Goal: Check status: Check status

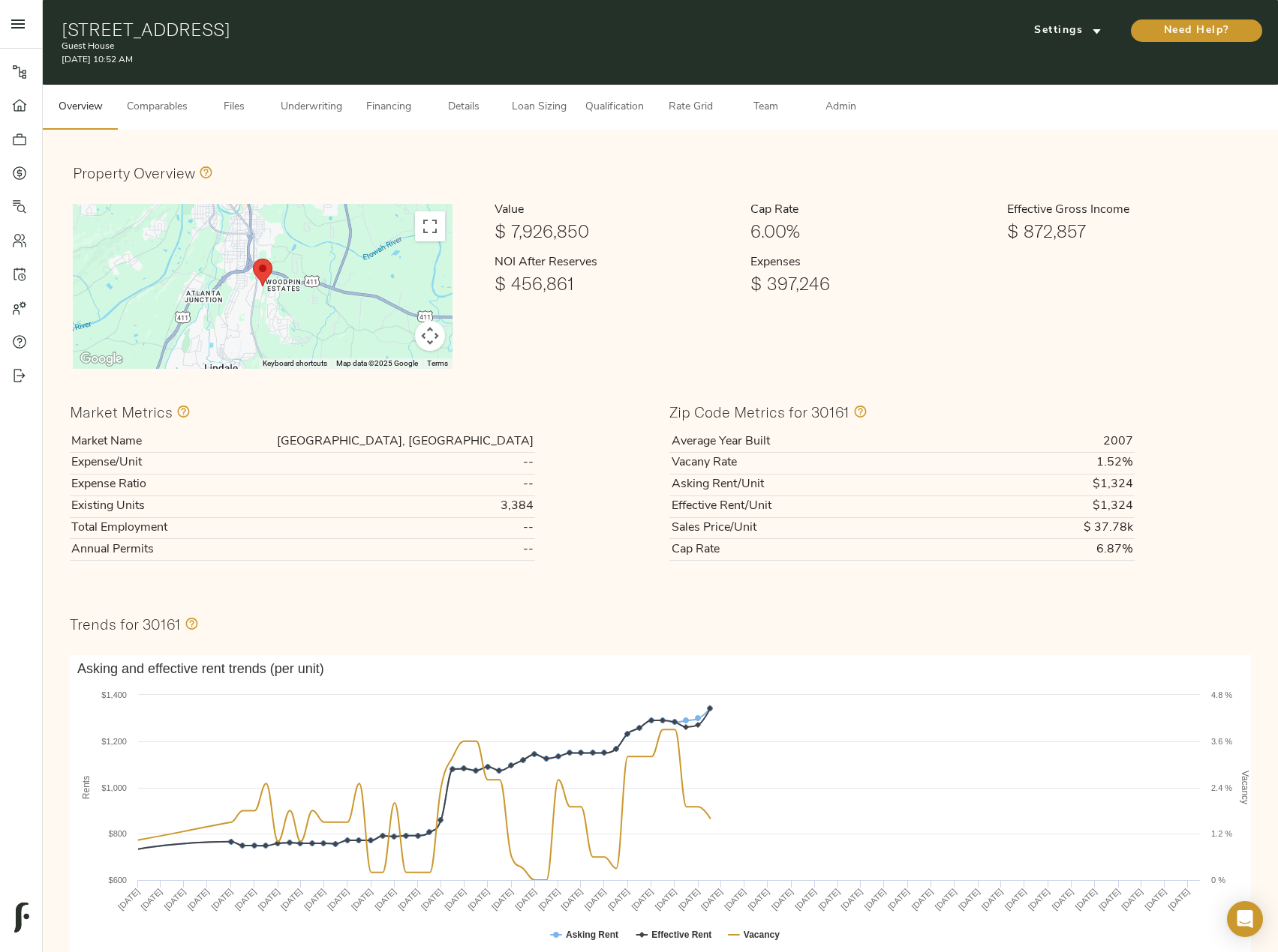
click at [313, 110] on span "Underwriting" at bounding box center [311, 107] width 62 height 18
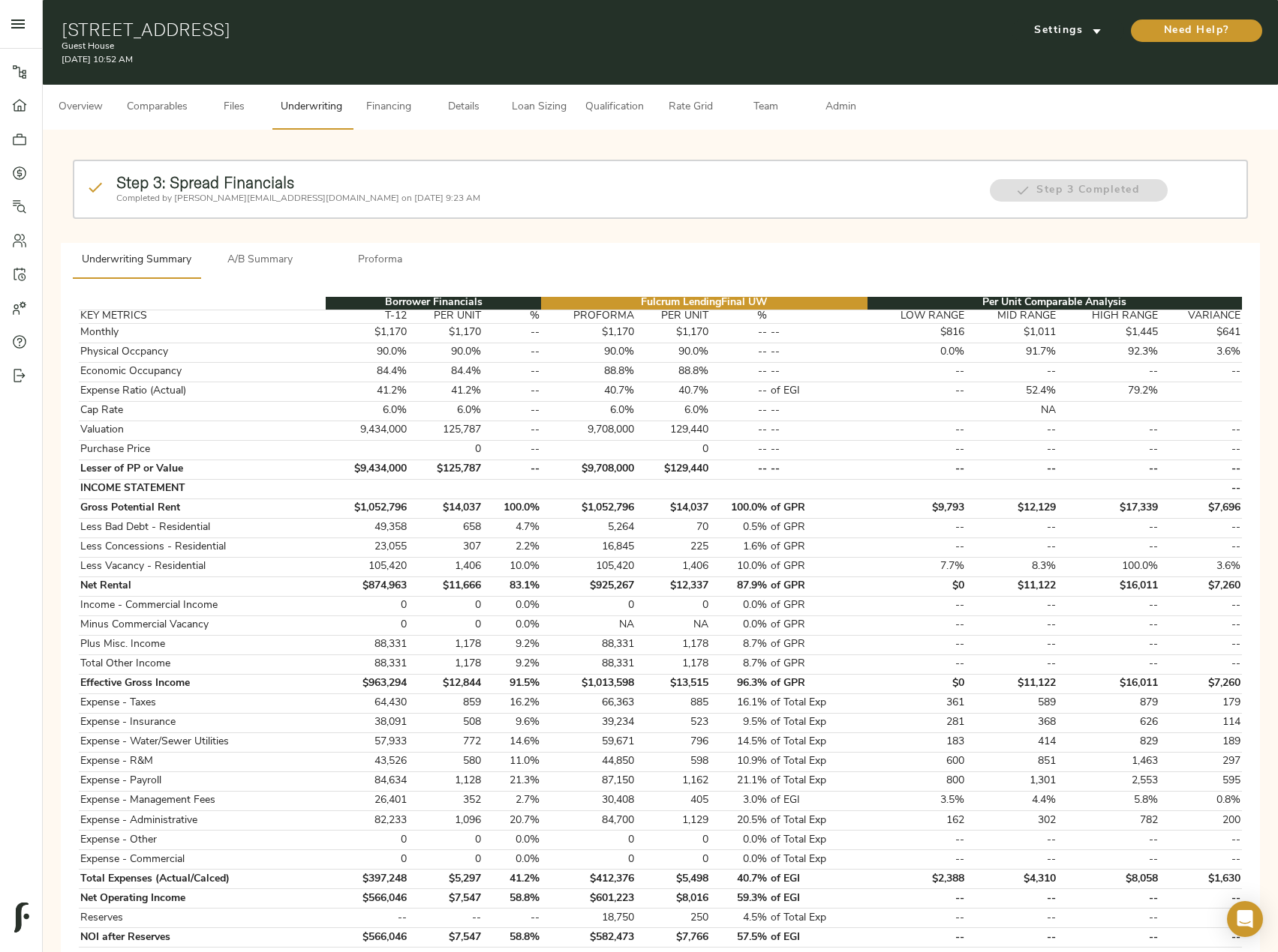
click at [824, 120] on button "Admin" at bounding box center [840, 107] width 75 height 45
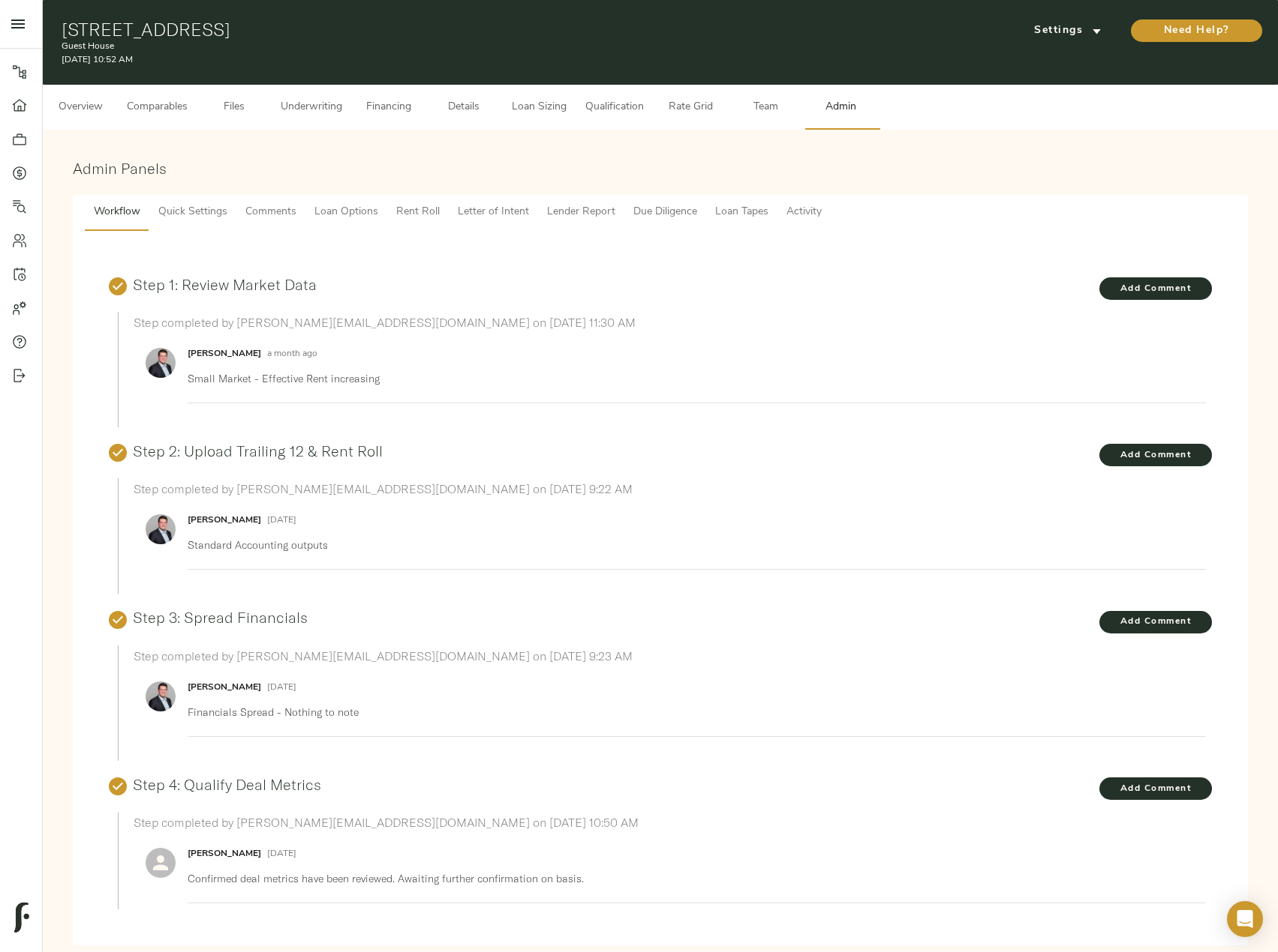
click at [811, 208] on span "Activity" at bounding box center [803, 212] width 35 height 18
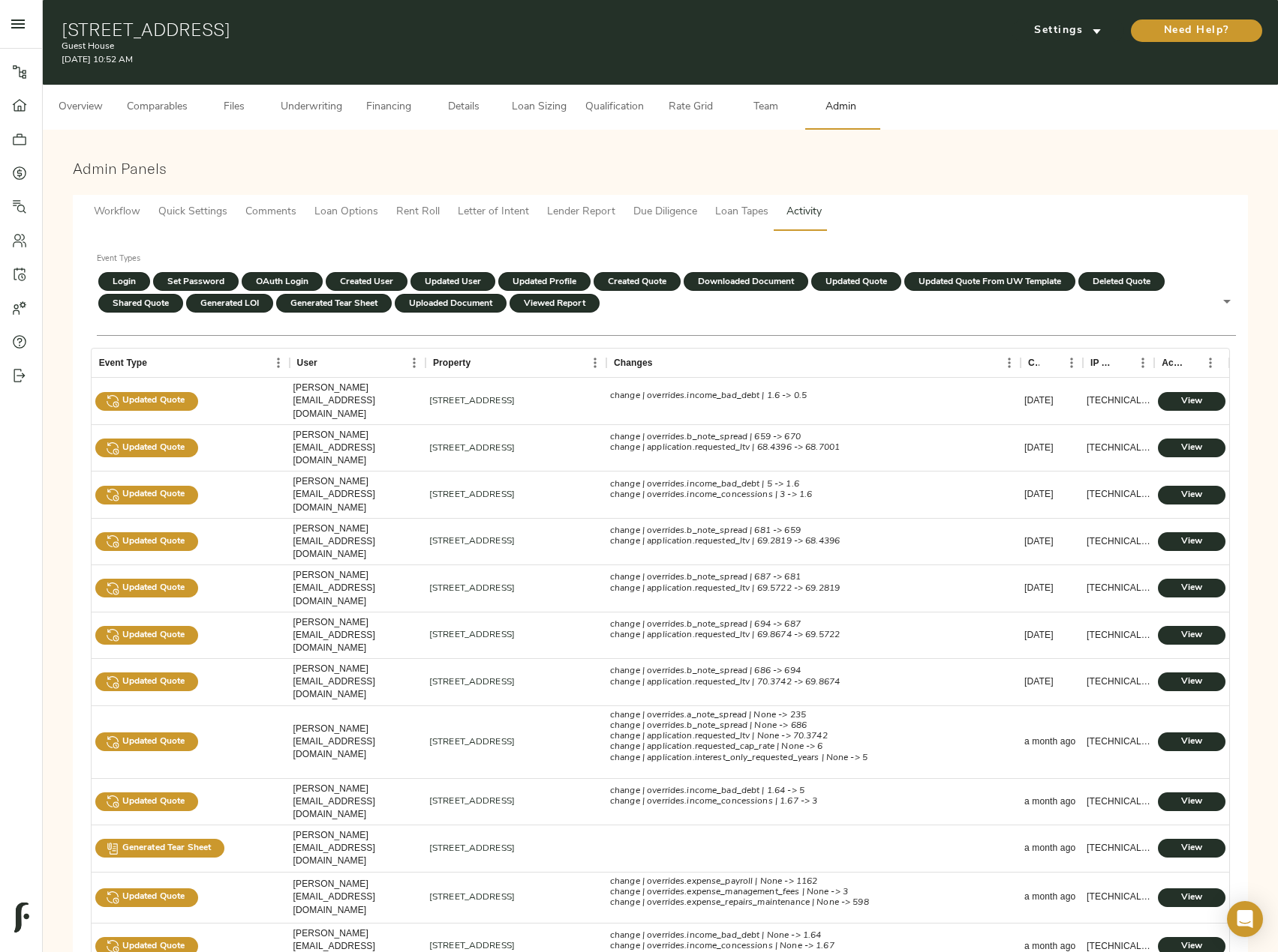
click at [107, 34] on h1 "[STREET_ADDRESS]" at bounding box center [461, 28] width 798 height 21
click at [100, 100] on span "Overview" at bounding box center [80, 107] width 57 height 18
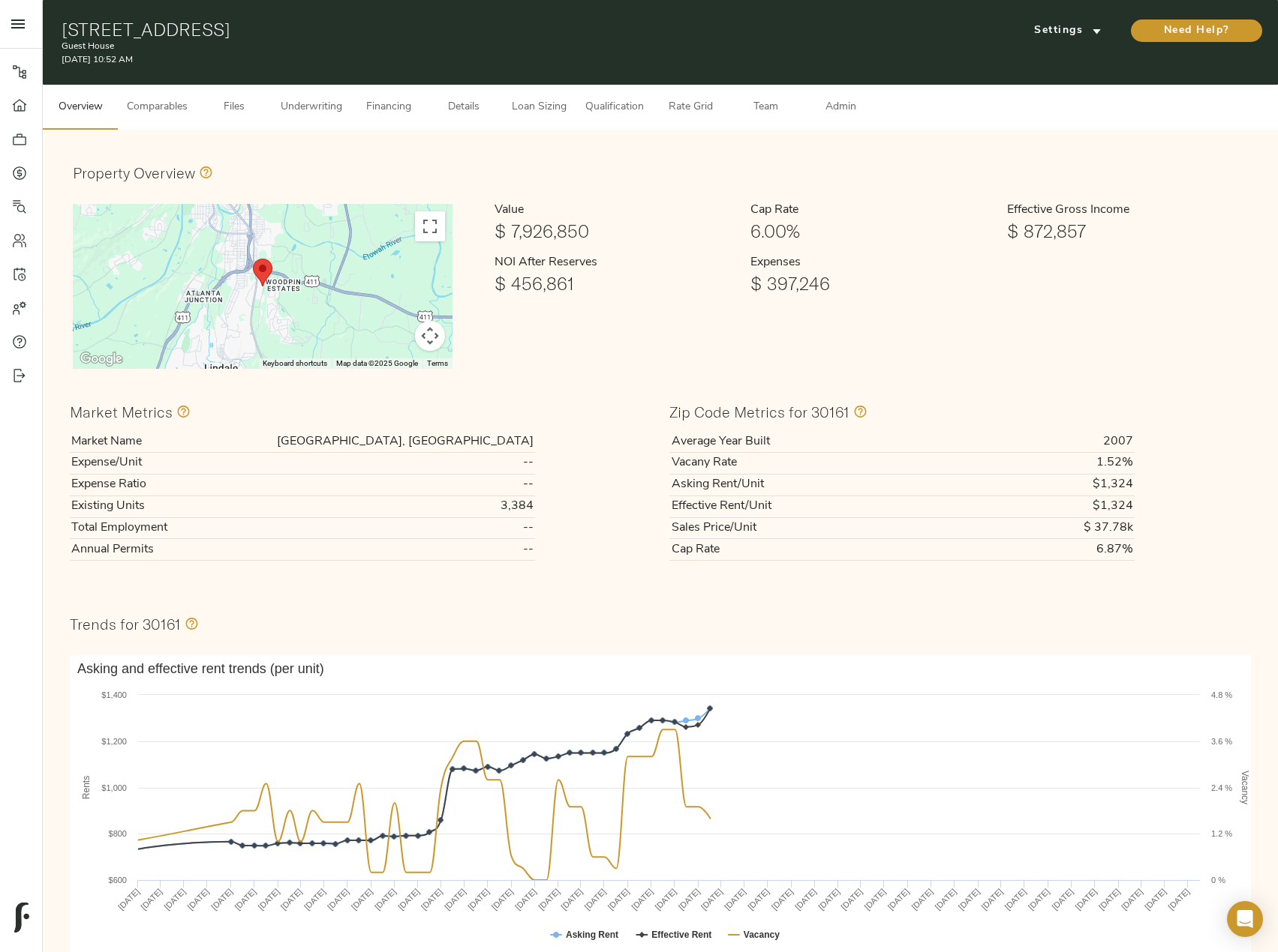
click at [330, 105] on span "Underwriting" at bounding box center [311, 107] width 62 height 18
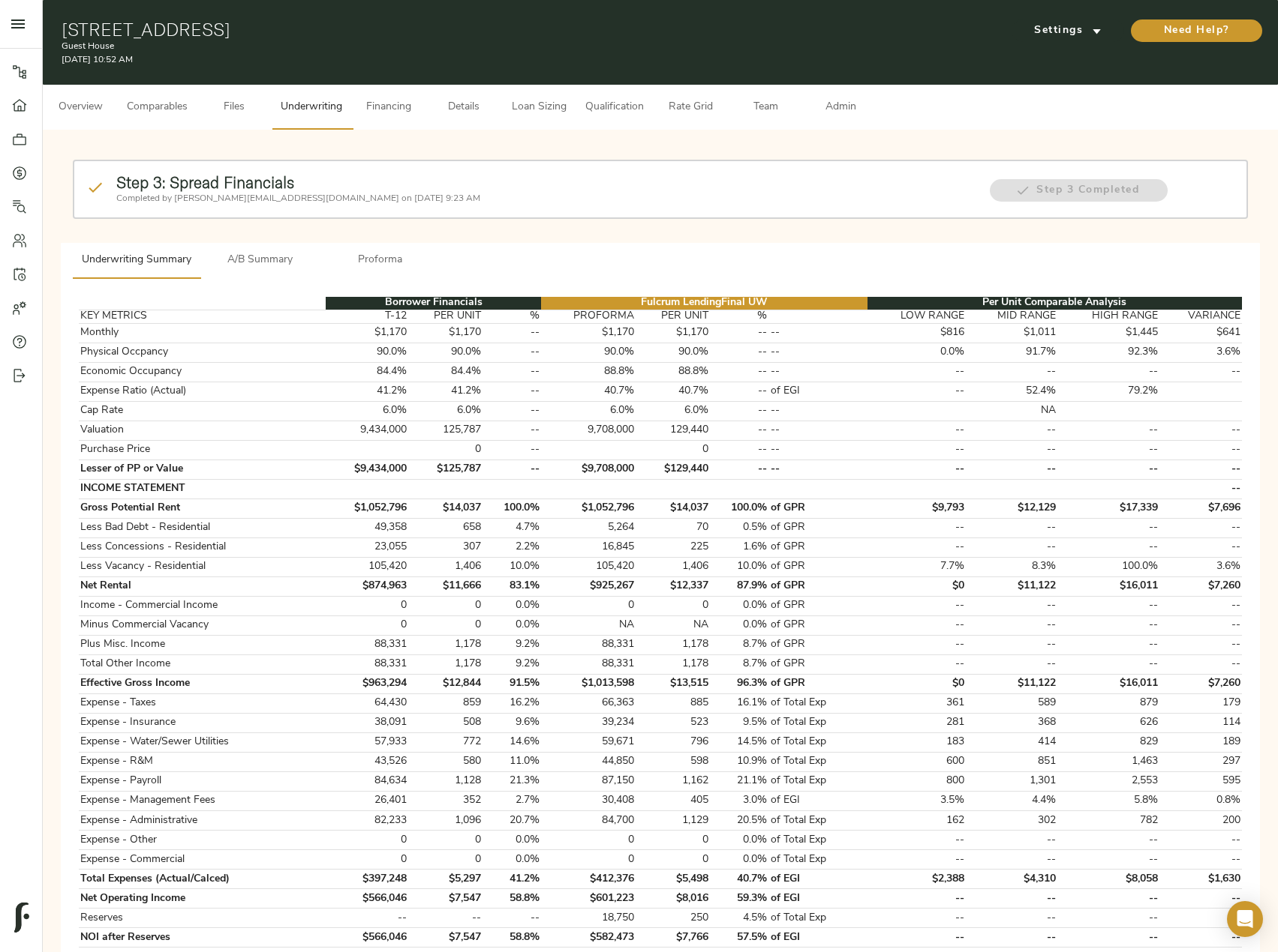
click at [396, 114] on span "Financing" at bounding box center [388, 107] width 57 height 18
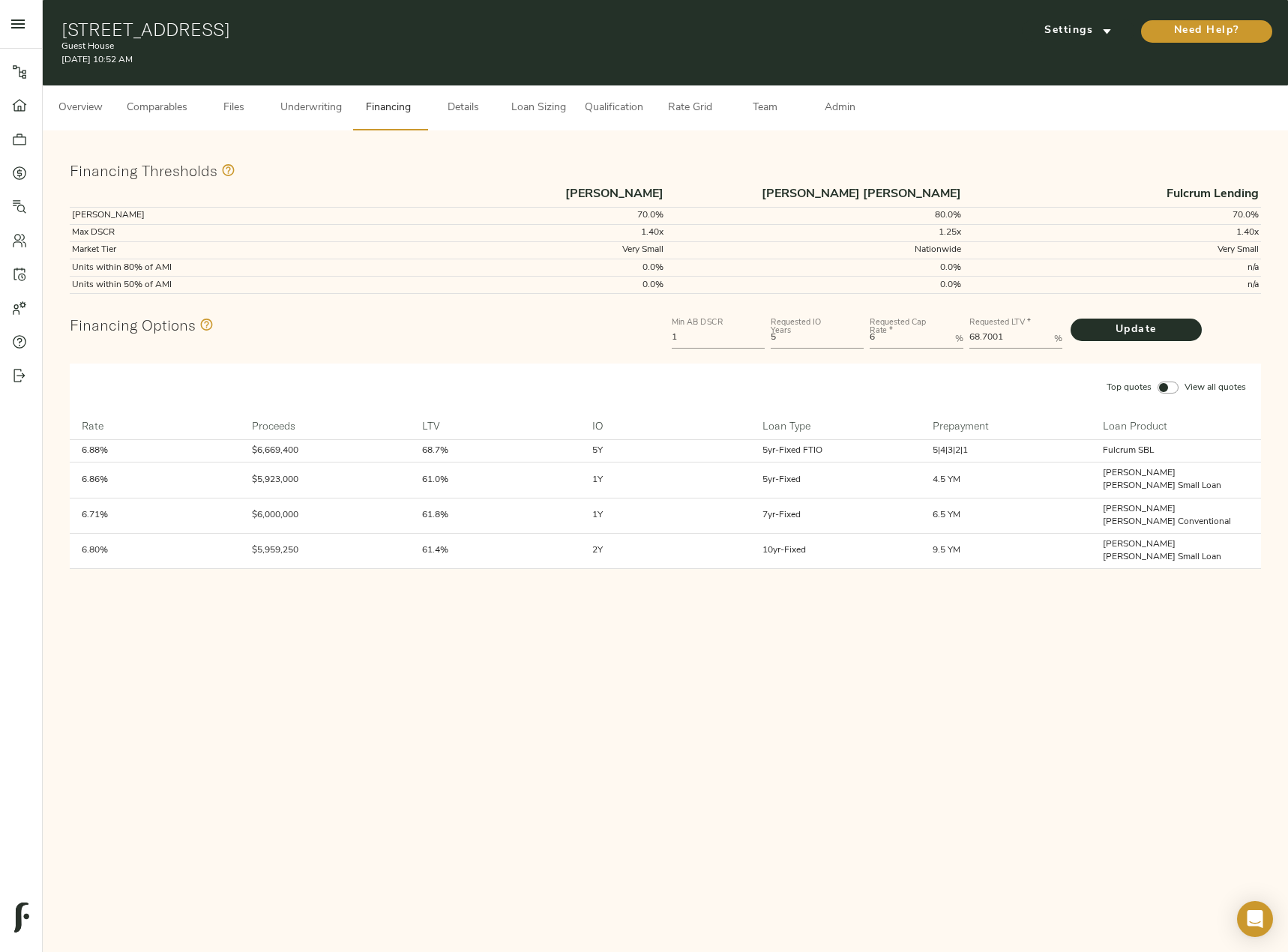
click at [474, 108] on span "Details" at bounding box center [463, 108] width 57 height 18
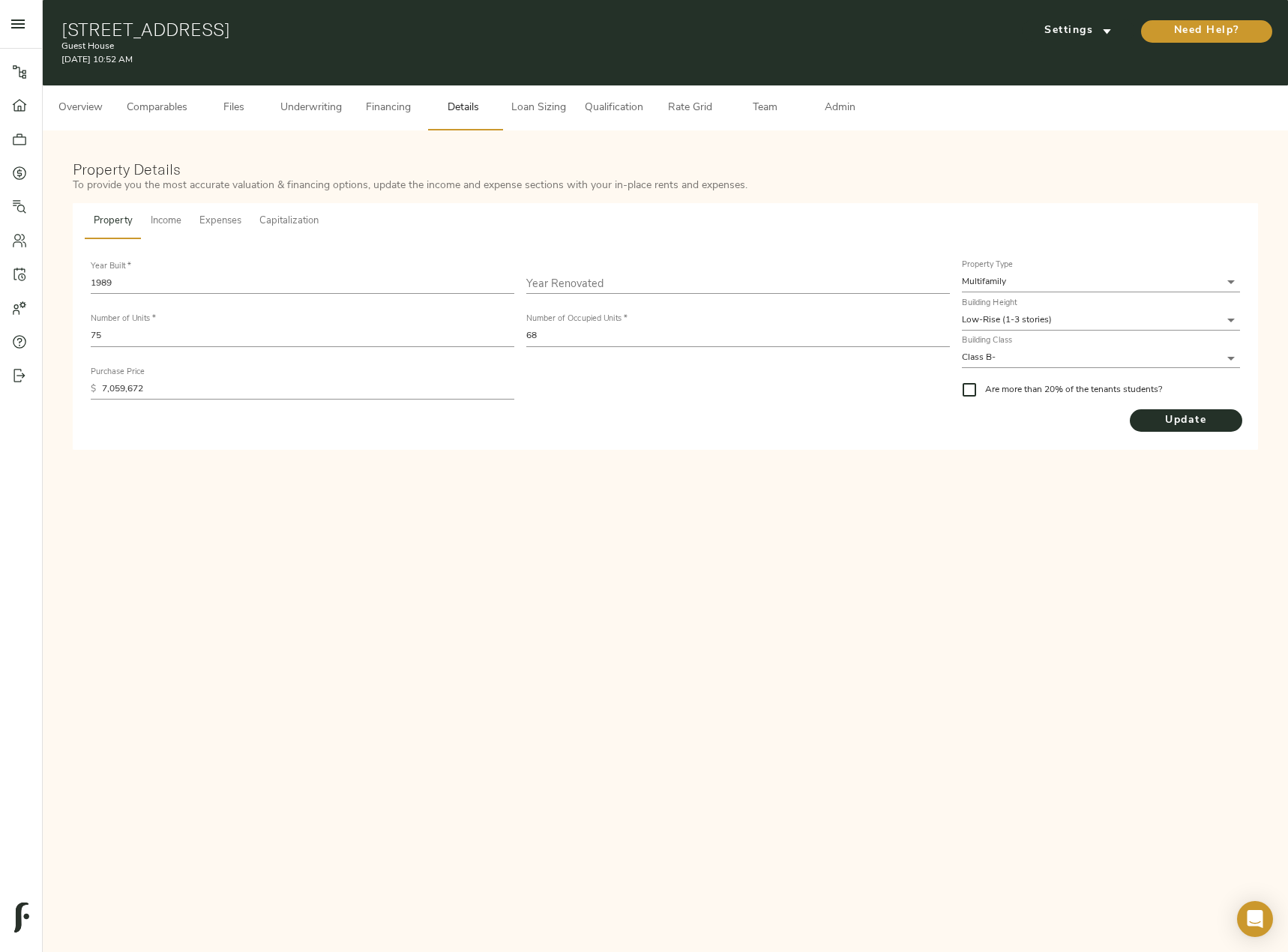
click at [312, 110] on span "Underwriting" at bounding box center [311, 108] width 62 height 18
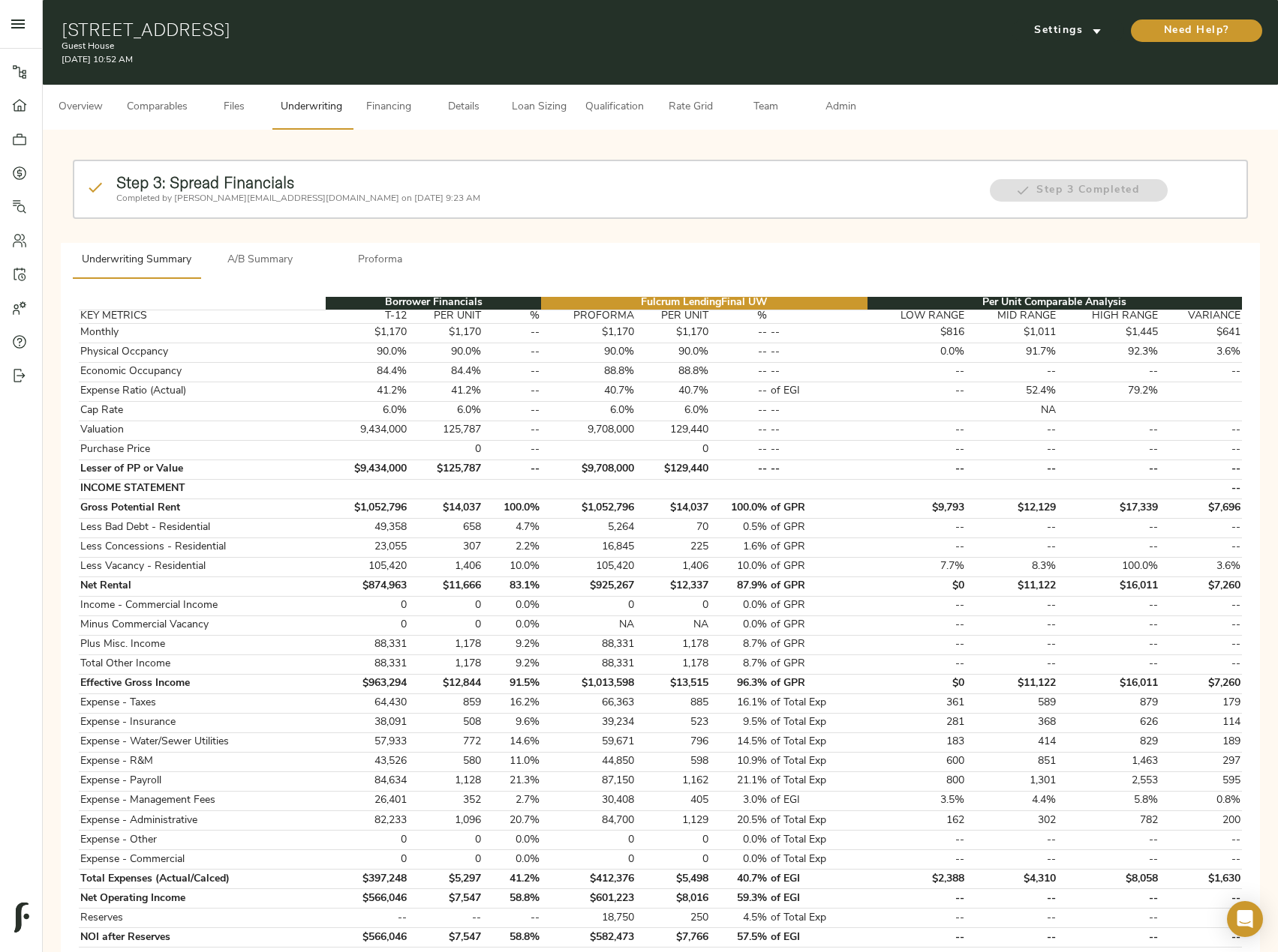
click at [264, 261] on span "A/B Summary" at bounding box center [260, 260] width 102 height 18
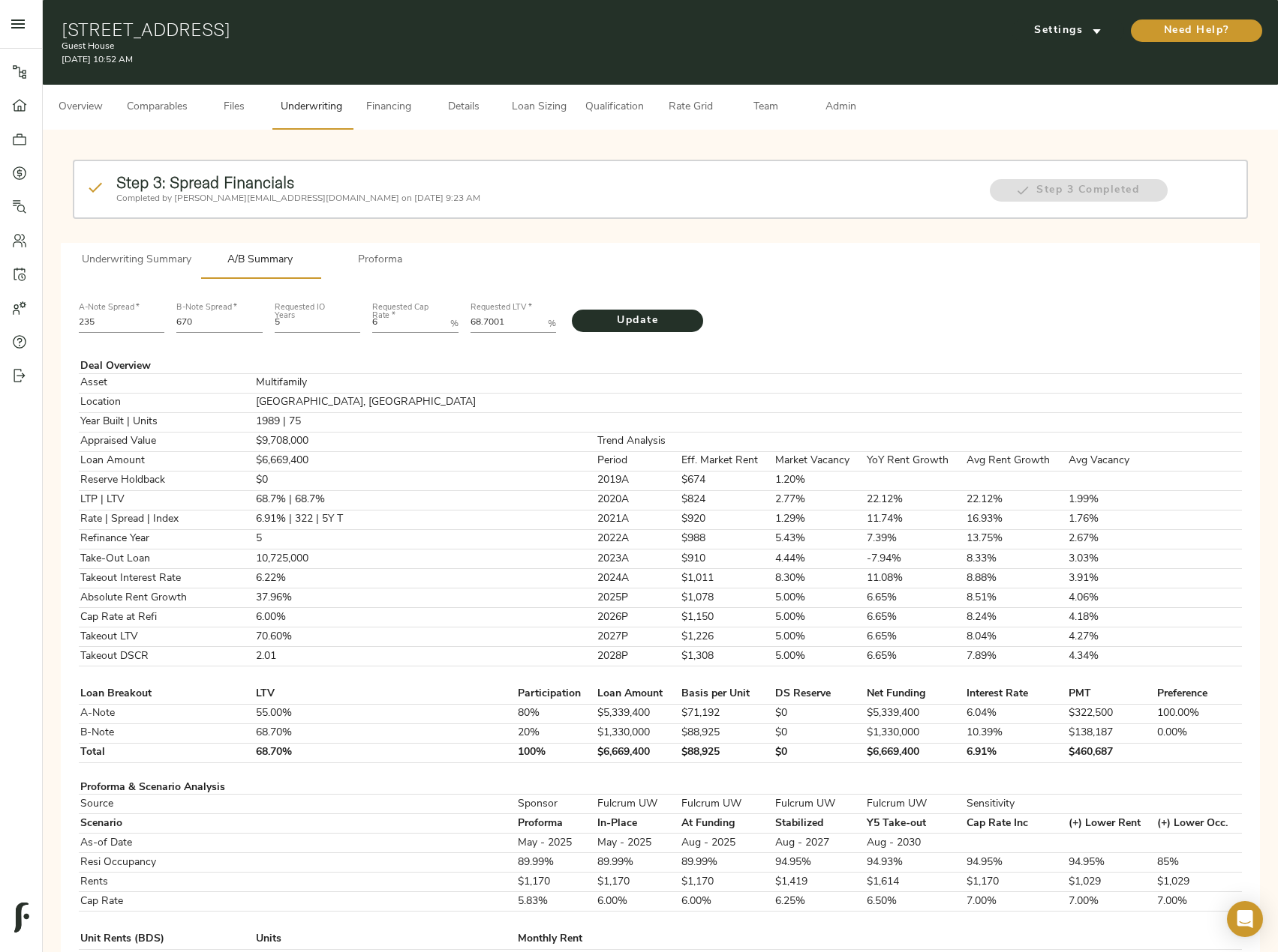
click at [182, 258] on span "Underwriting Summary" at bounding box center [136, 260] width 110 height 18
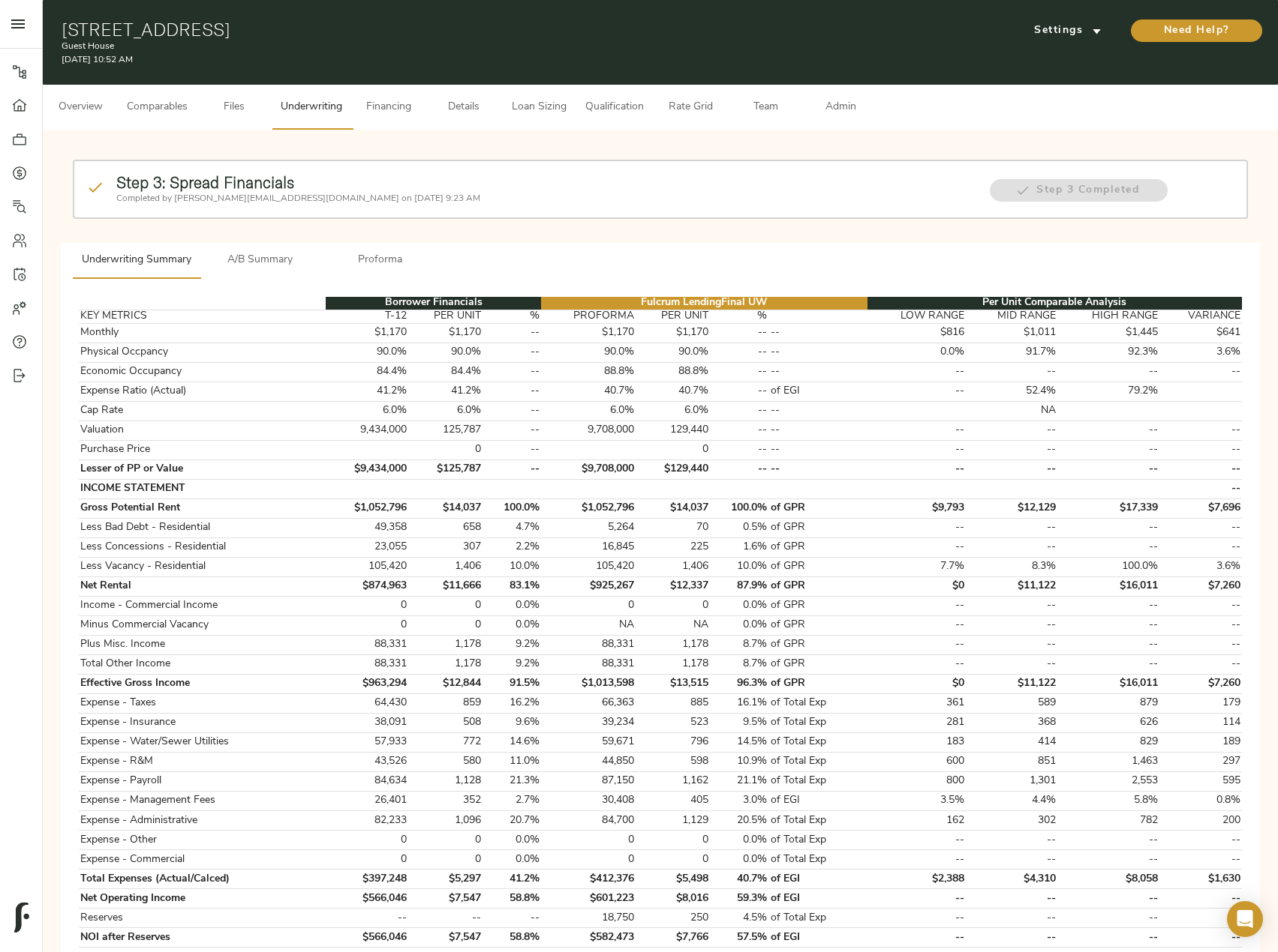
click at [260, 275] on button "A/B Summary" at bounding box center [259, 260] width 120 height 36
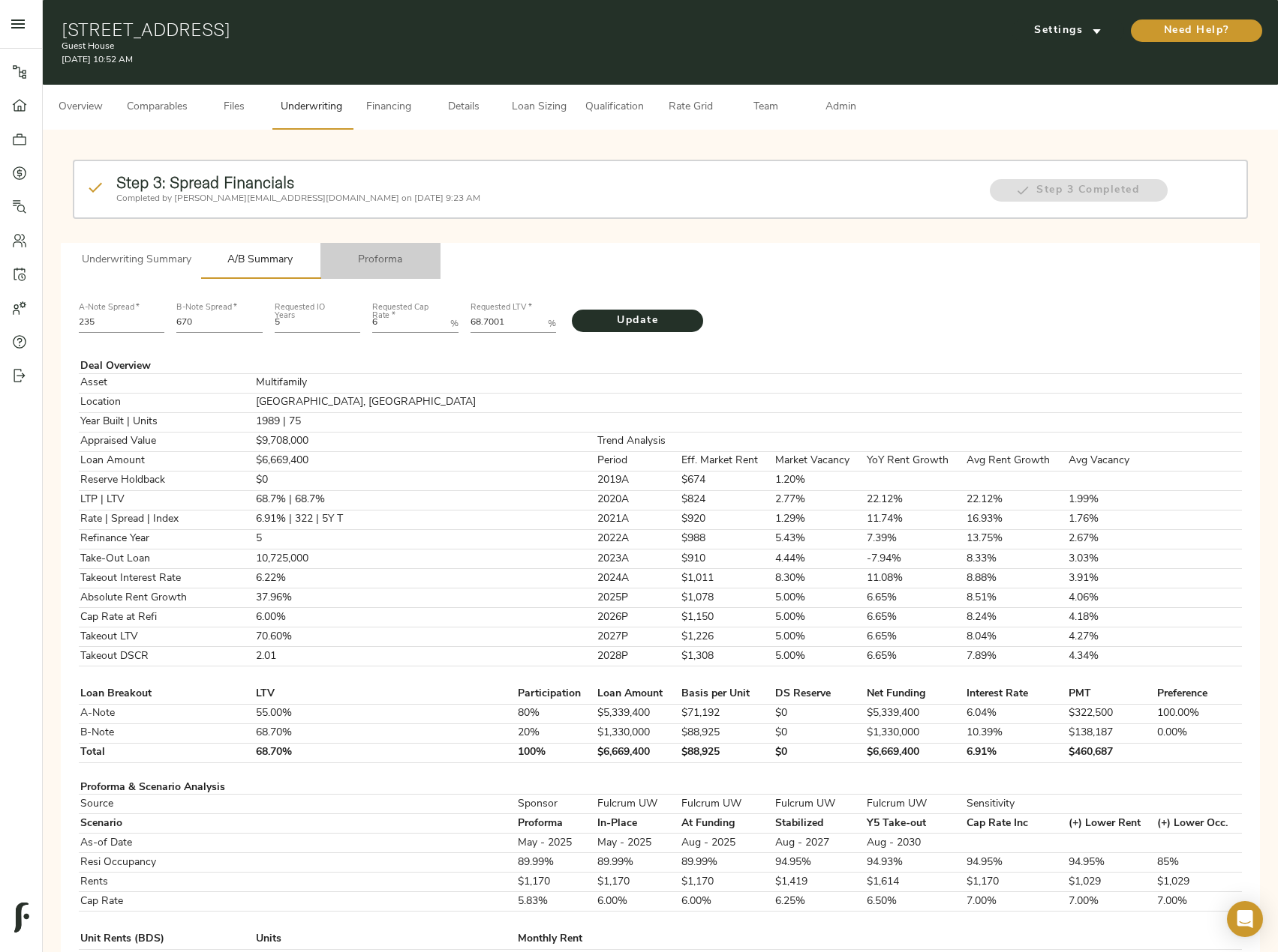
click at [381, 274] on button "Proforma" at bounding box center [380, 260] width 120 height 36
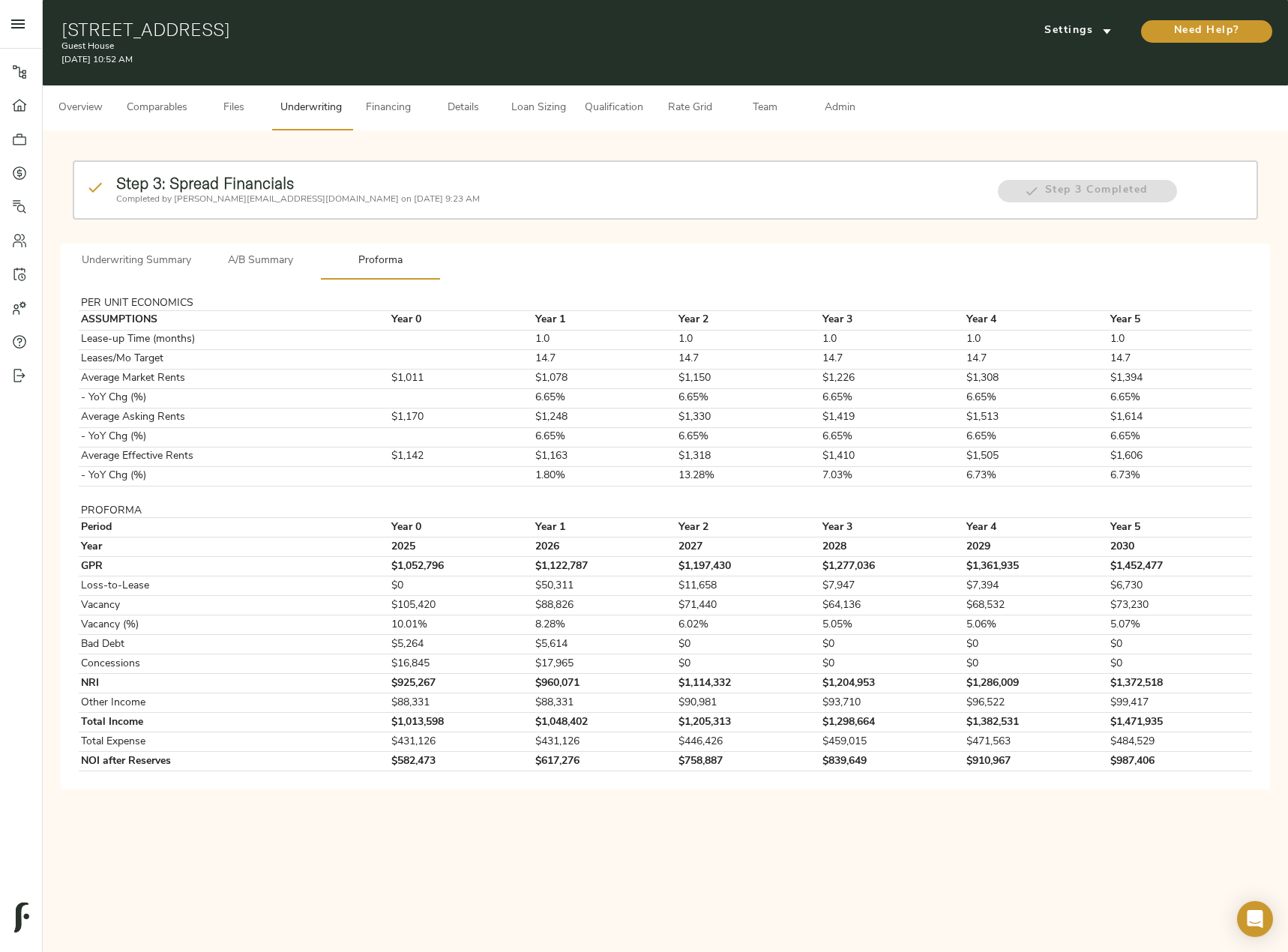
click at [175, 109] on span "Comparables" at bounding box center [156, 108] width 61 height 18
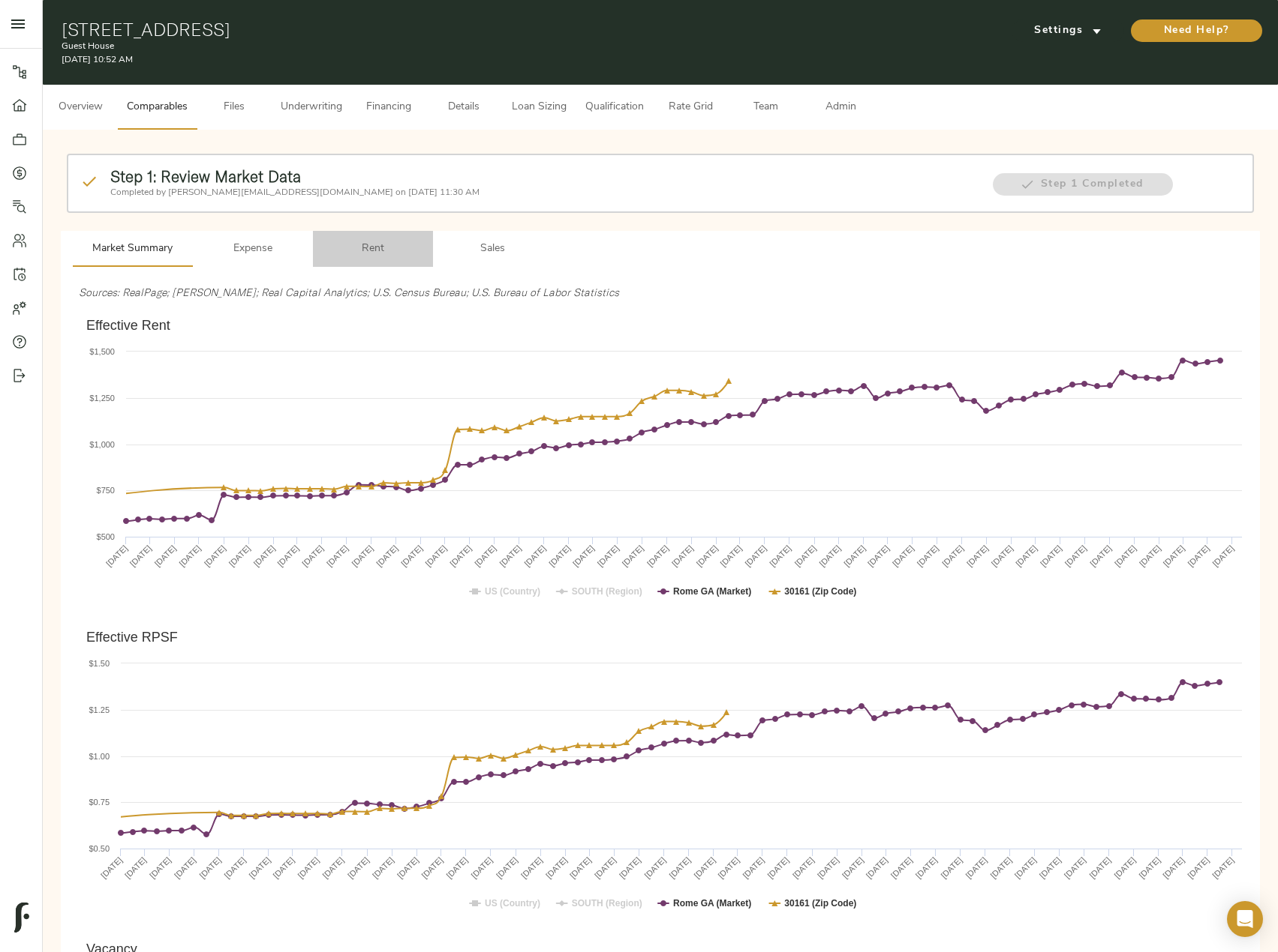
click at [355, 249] on span "Rent" at bounding box center [373, 249] width 102 height 18
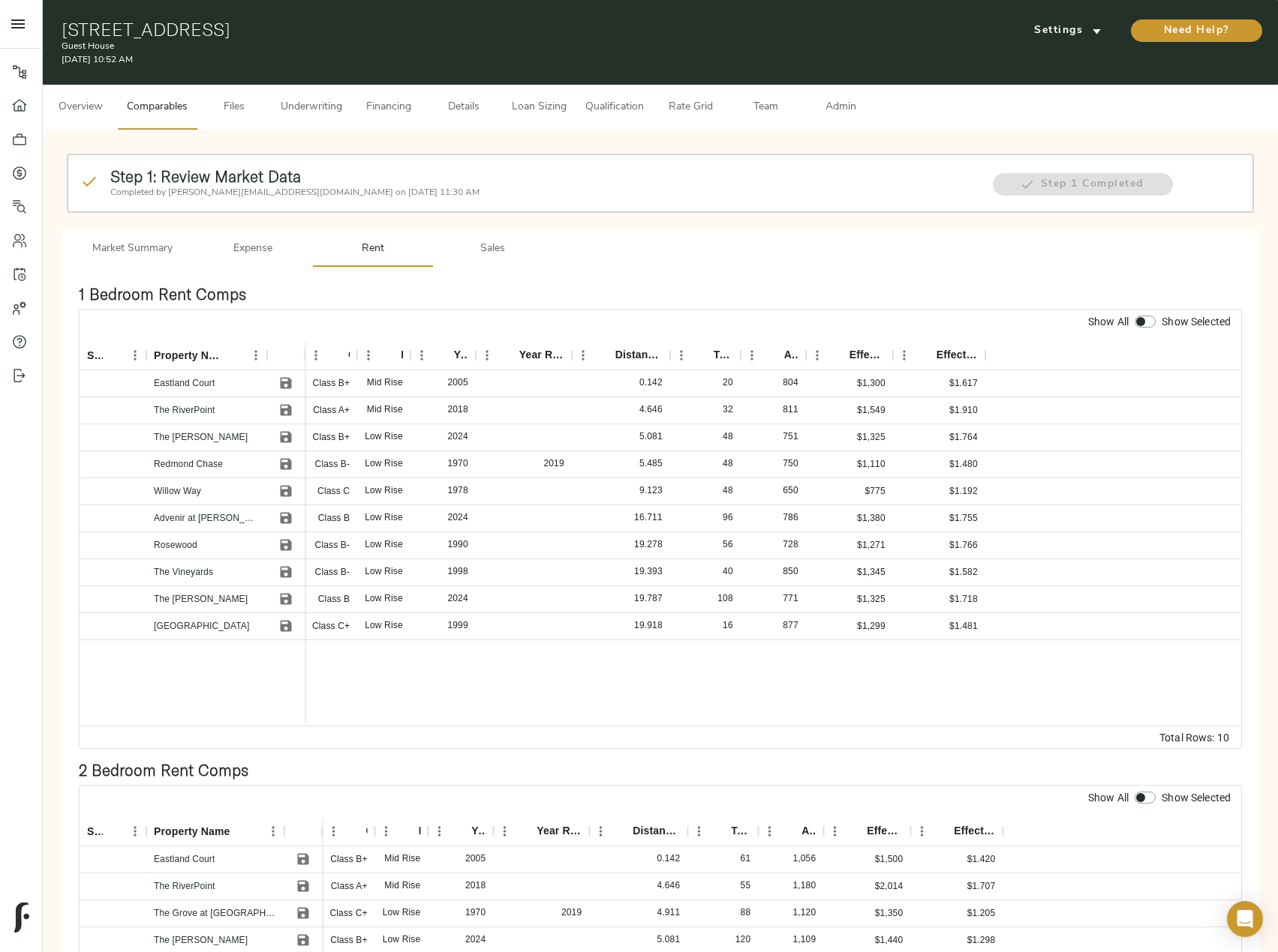
click at [458, 248] on span "Sales" at bounding box center [493, 249] width 102 height 18
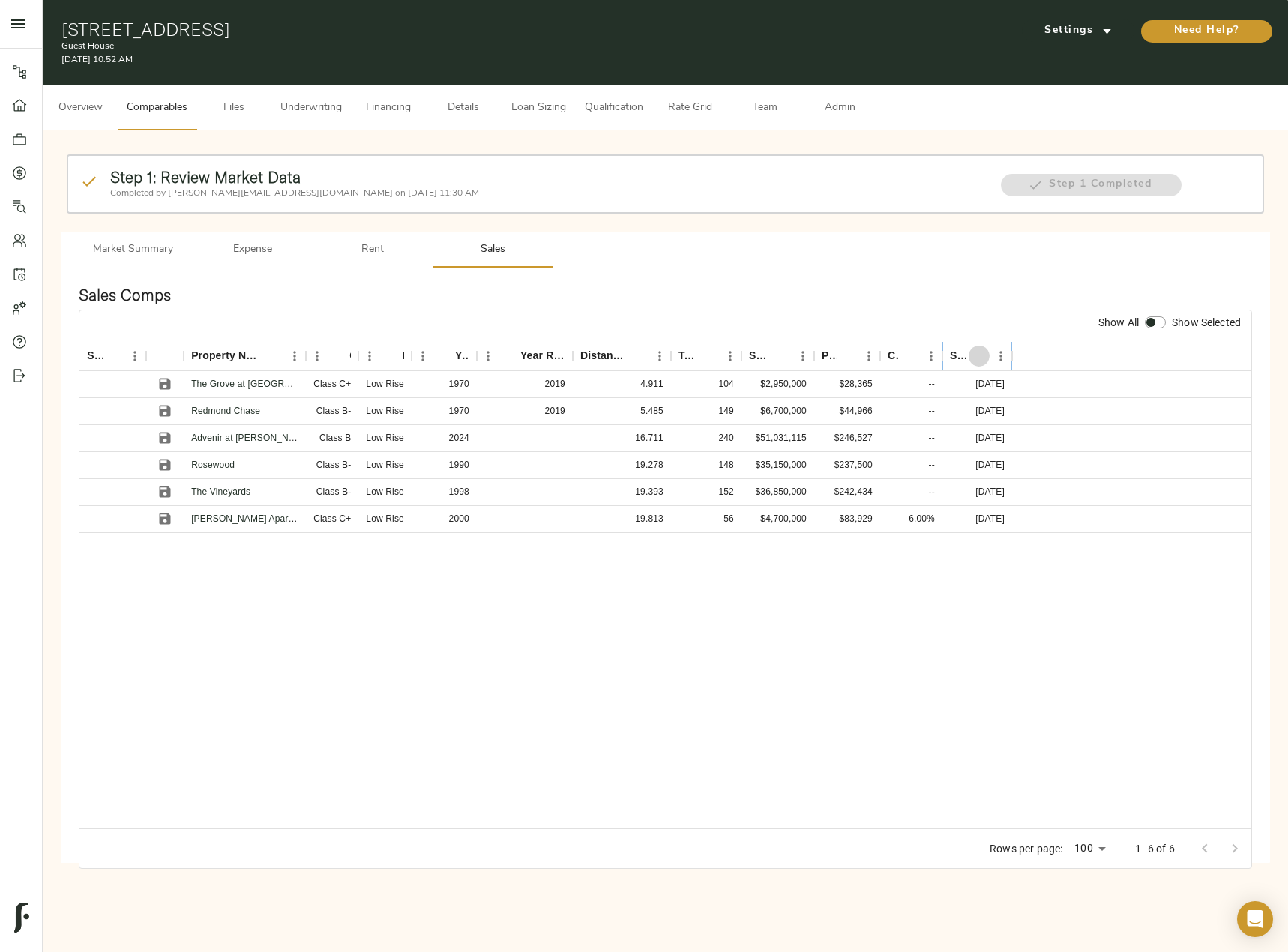
click at [984, 351] on icon "Sort" at bounding box center [979, 356] width 13 height 13
